Goal: Information Seeking & Learning: Learn about a topic

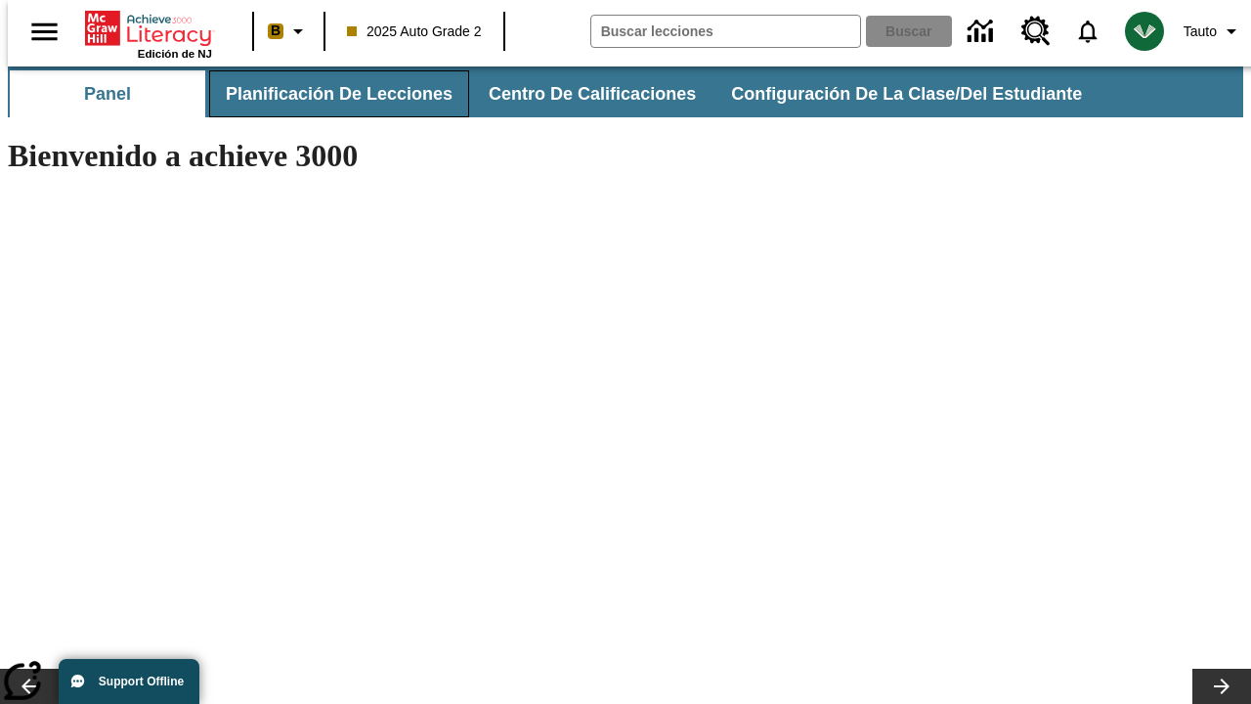
click at [327, 94] on button "Planificación de lecciones" at bounding box center [339, 93] width 260 height 47
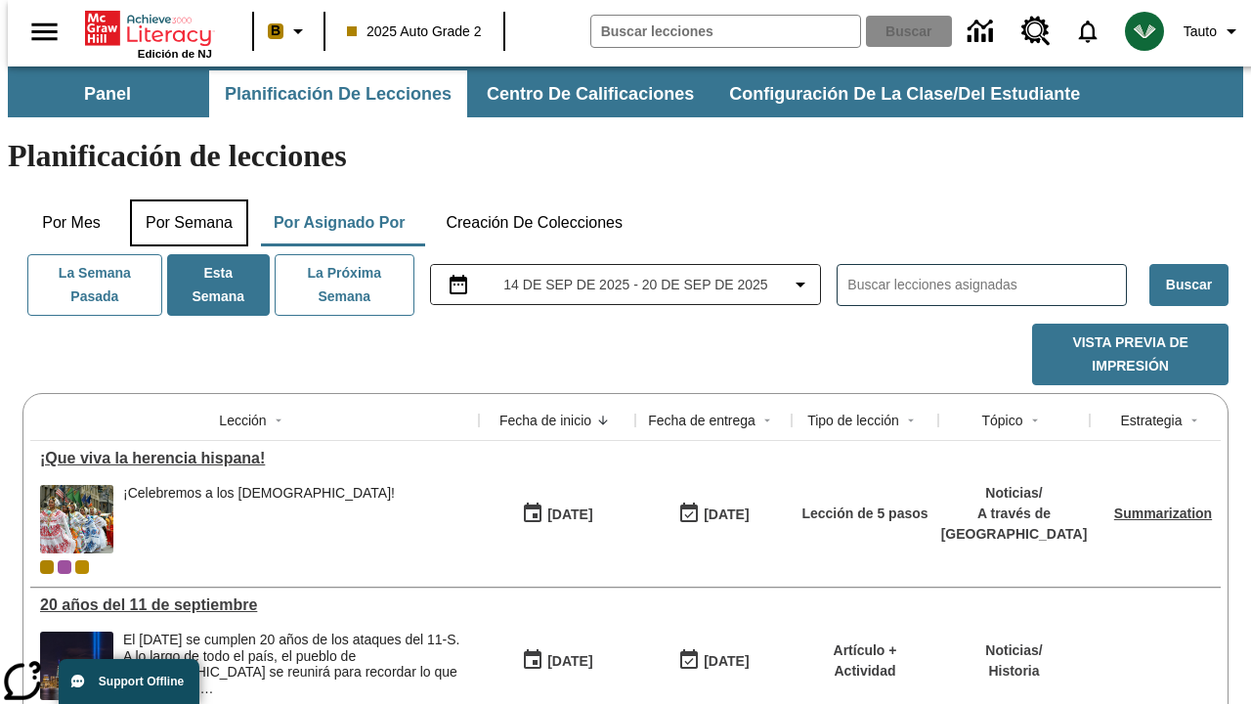
click at [183, 199] on button "Por semana" at bounding box center [189, 222] width 118 height 47
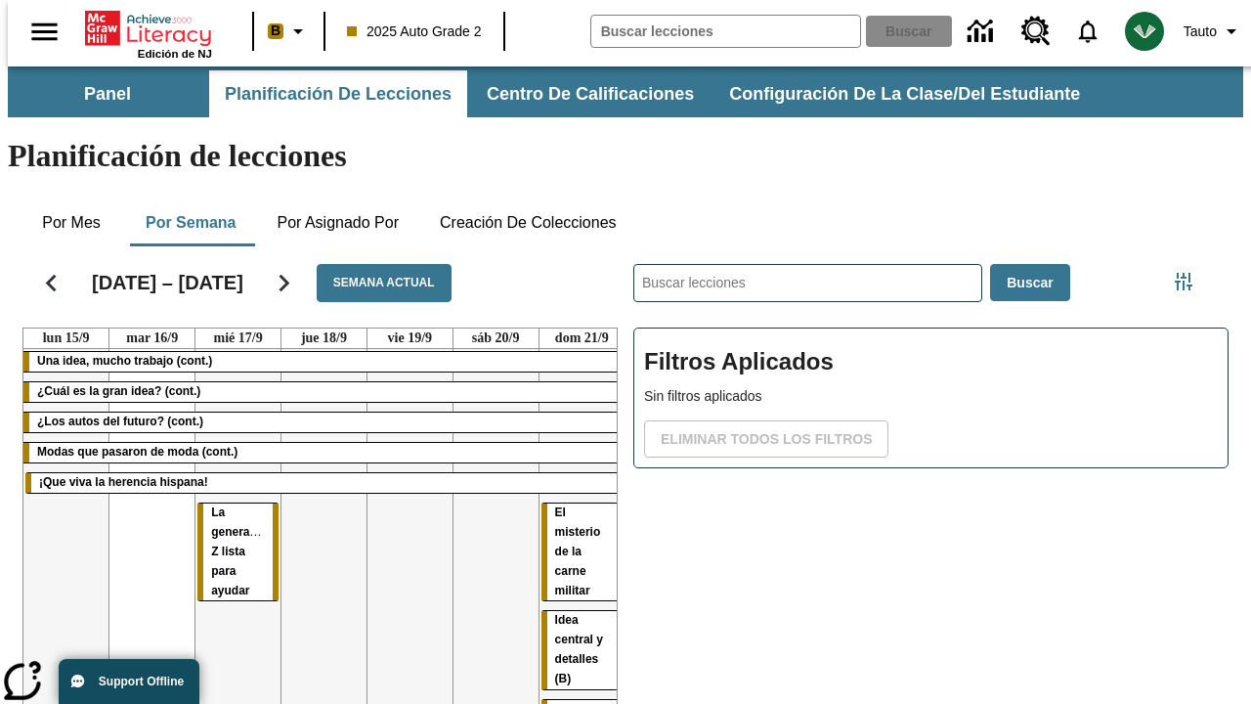
scroll to position [0, 2]
drag, startPoint x: 208, startPoint y: 439, endPoint x: 574, endPoint y: 490, distance: 369.1
click at [574, 490] on tr "Una idea, mucho trabajo (cont.) ¿Cuál es la gran idea? (cont.) ¿Los autos del f…" at bounding box center [323, 602] width 601 height 507
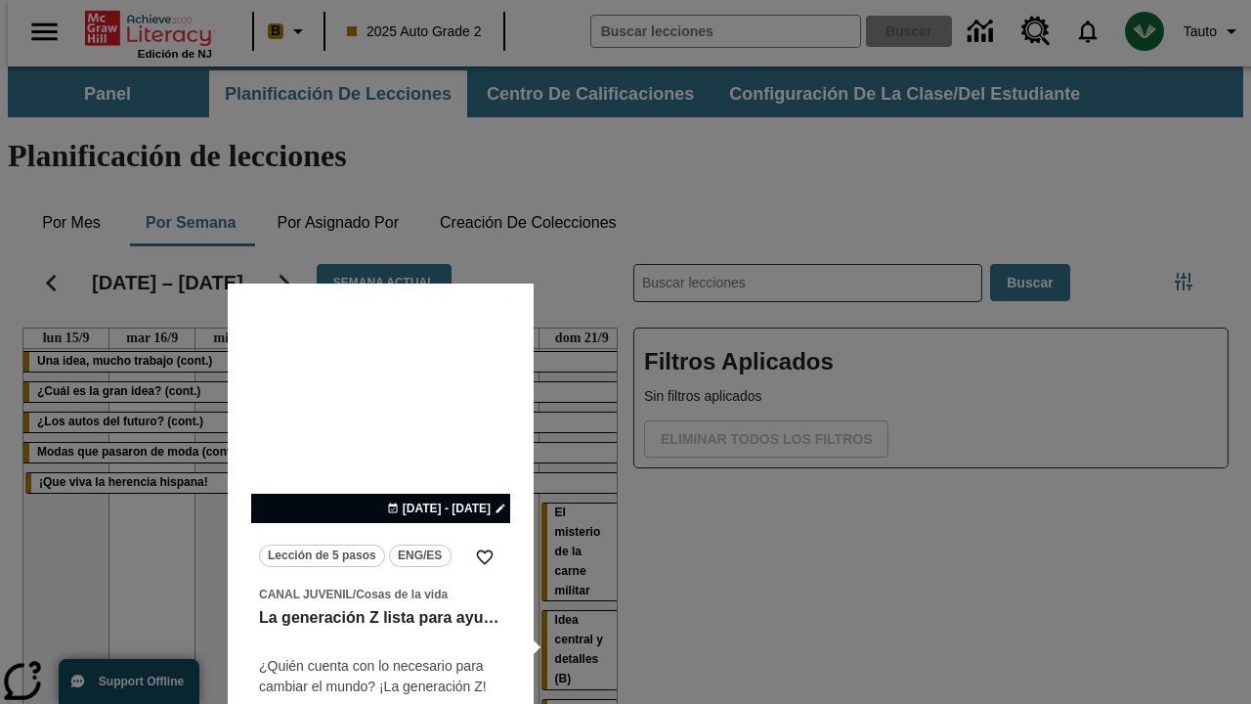
scroll to position [25, 0]
